Goal: Information Seeking & Learning: Learn about a topic

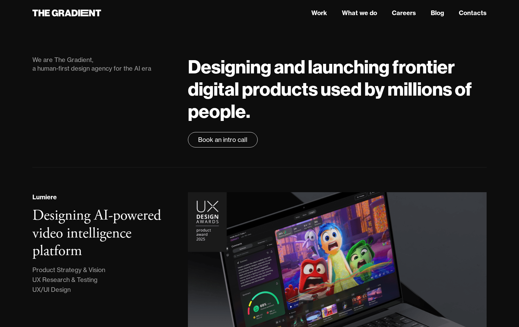
scroll to position [0, 0]
click at [409, 13] on link "Careers" at bounding box center [404, 12] width 24 height 9
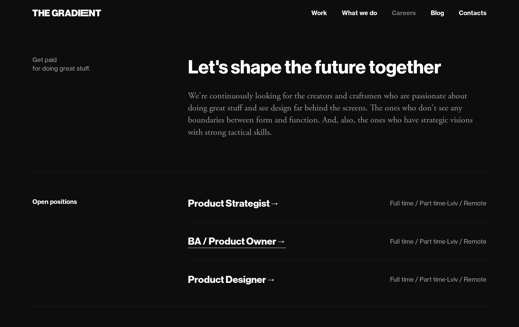
click at [225, 237] on div "BA / Product Owner" at bounding box center [232, 241] width 88 height 13
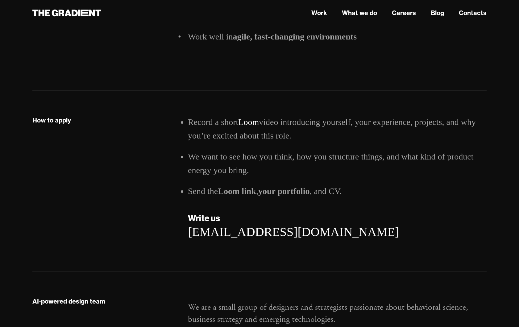
scroll to position [868, 0]
click at [254, 121] on link "Loom" at bounding box center [248, 123] width 21 height 10
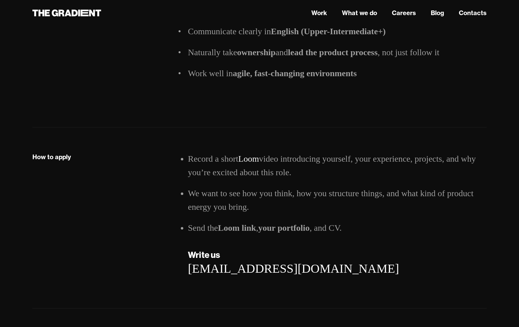
scroll to position [832, 0]
